Goal: Information Seeking & Learning: Compare options

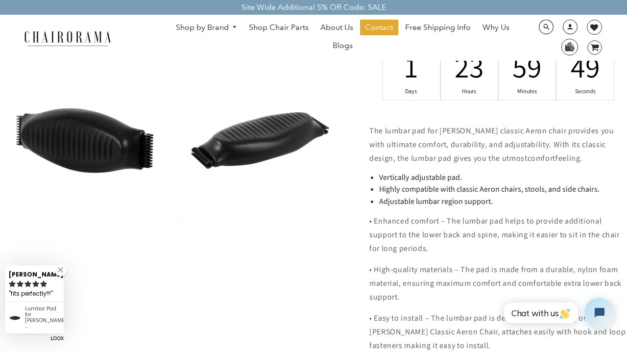
scroll to position [540, 0]
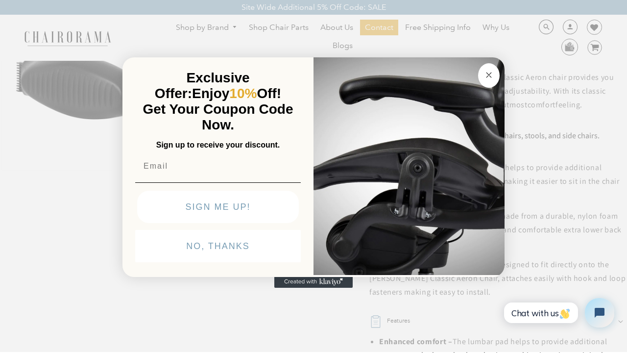
click at [488, 79] on circle "Close dialog" at bounding box center [489, 75] width 11 height 11
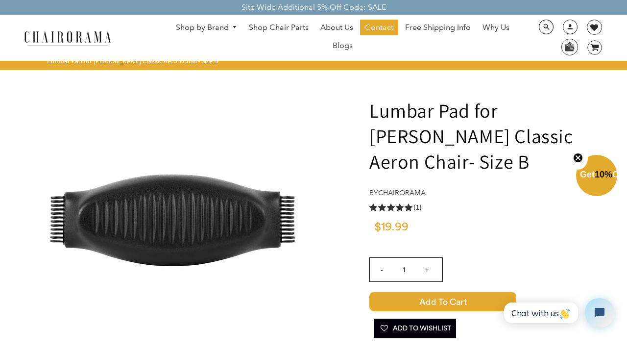
scroll to position [0, 0]
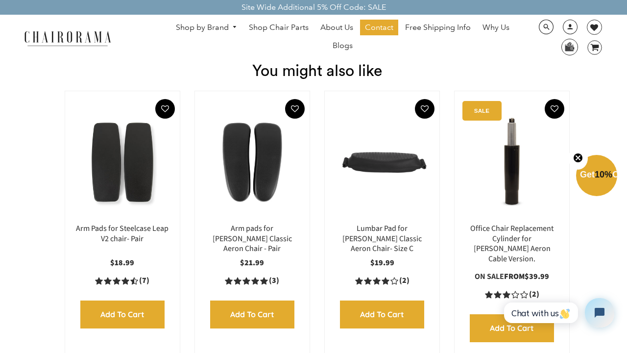
scroll to position [1341, 0]
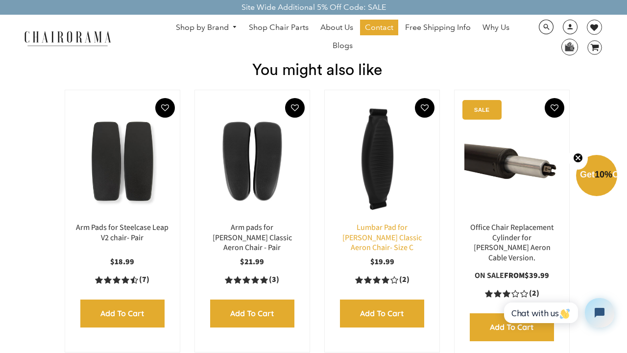
click at [395, 222] on link "Lumbar Pad for [PERSON_NAME] Classic Aeron Chair- Size C" at bounding box center [382, 237] width 79 height 31
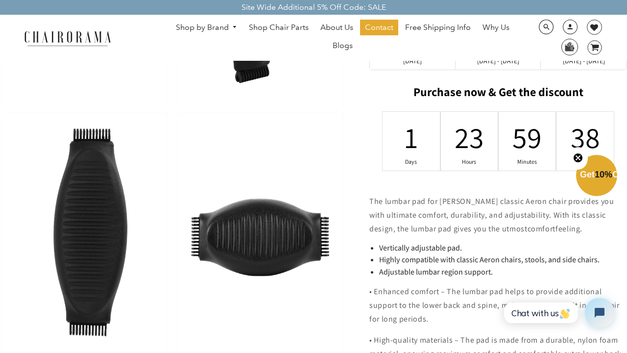
scroll to position [326, 0]
